Goal: Task Accomplishment & Management: Manage account settings

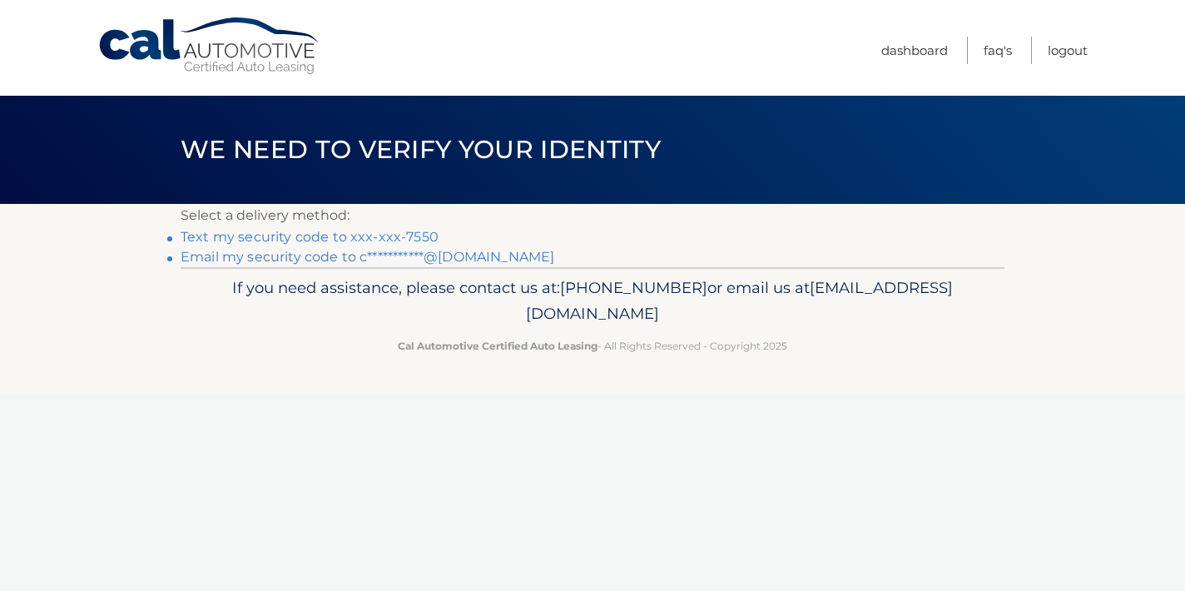
click at [392, 236] on link "Text my security code to xxx-xxx-7550" at bounding box center [310, 237] width 258 height 16
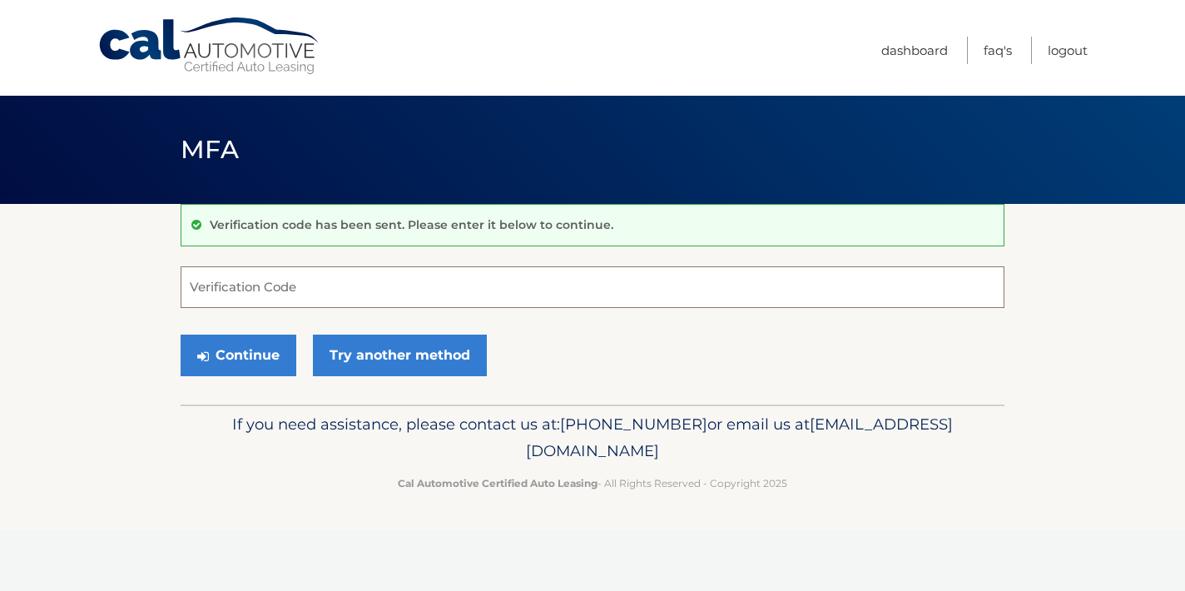
click at [453, 266] on input "Verification Code" at bounding box center [593, 287] width 824 height 42
click at [453, 280] on input "Verification Code" at bounding box center [593, 287] width 824 height 42
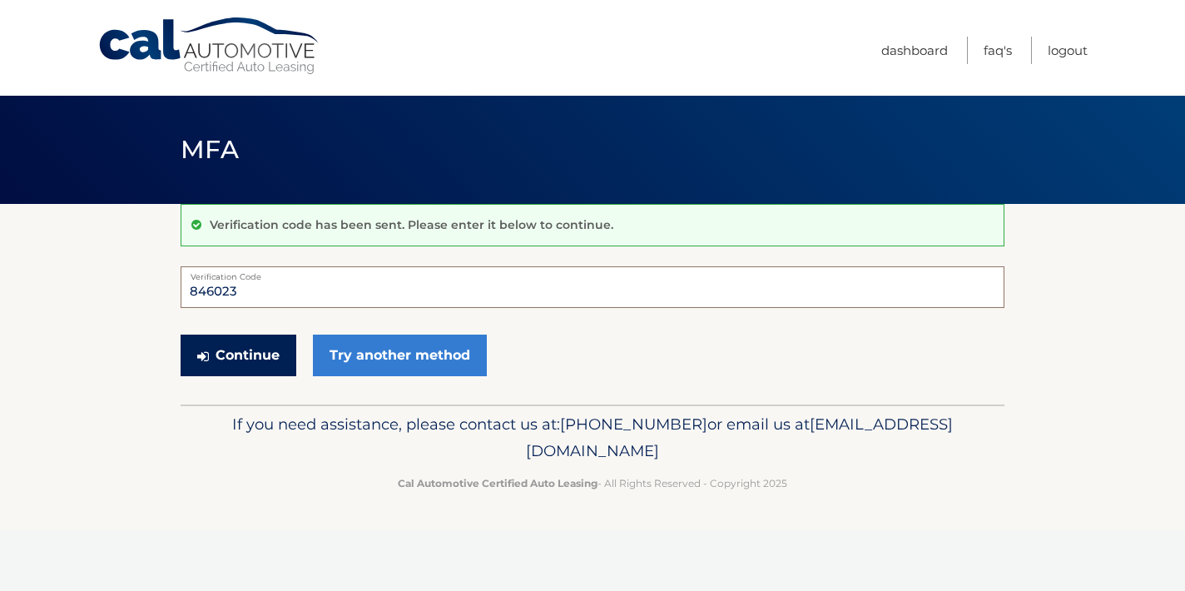
type input "846023"
click at [278, 346] on button "Continue" at bounding box center [239, 356] width 116 height 42
